Goal: Task Accomplishment & Management: Manage account settings

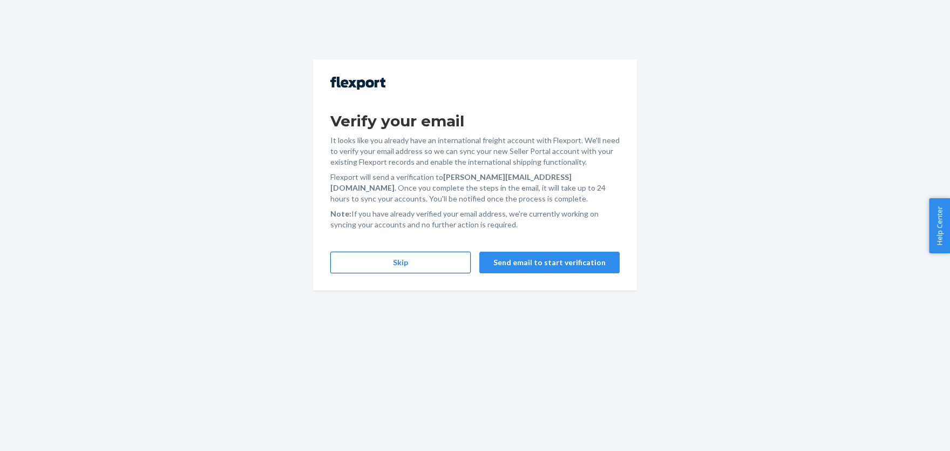
click at [382, 268] on button "Skip" at bounding box center [400, 263] width 140 height 22
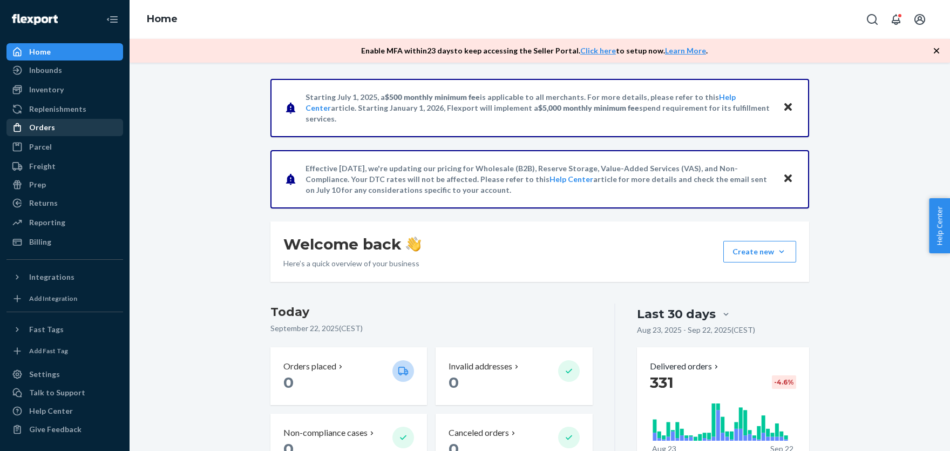
click at [59, 126] on div "Orders" at bounding box center [65, 127] width 114 height 15
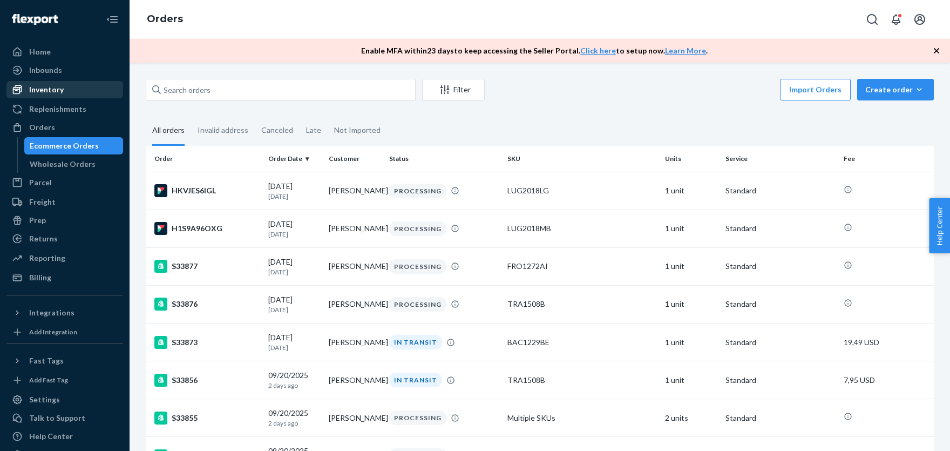
click at [65, 90] on div "Inventory" at bounding box center [65, 89] width 114 height 15
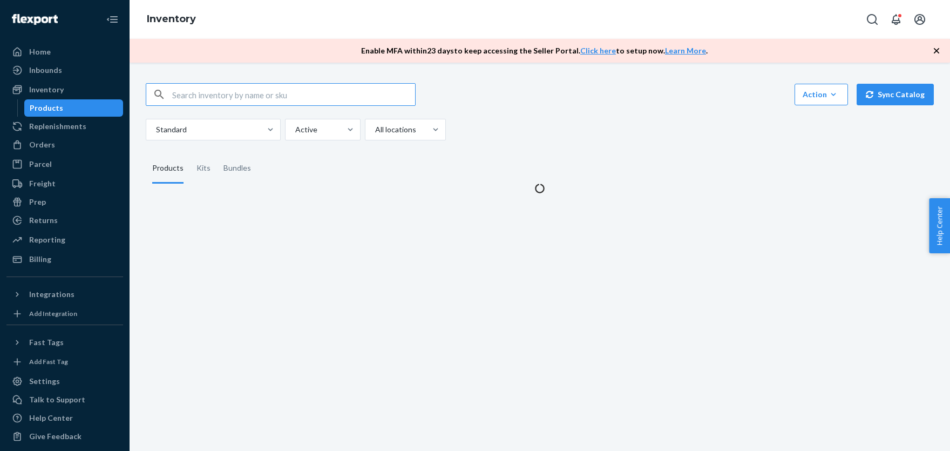
click at [222, 94] on input "text" at bounding box center [293, 95] width 243 height 22
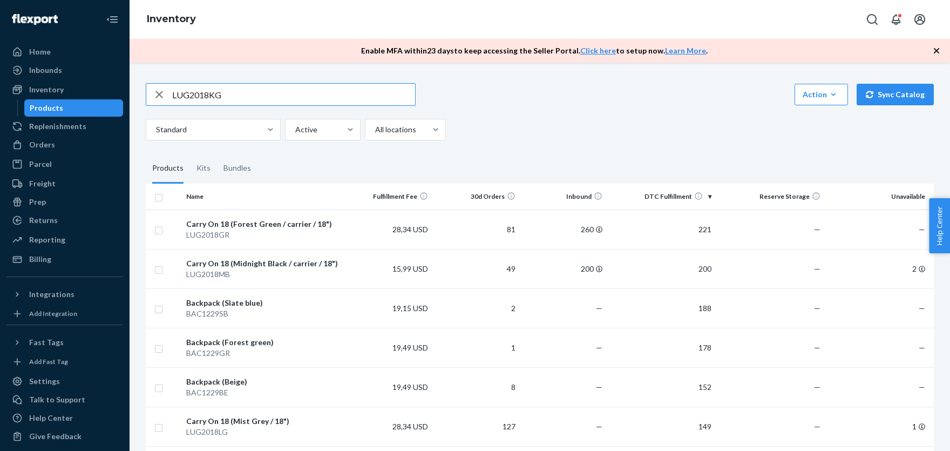
type input "LUG2018KG"
